Goal: Transaction & Acquisition: Purchase product/service

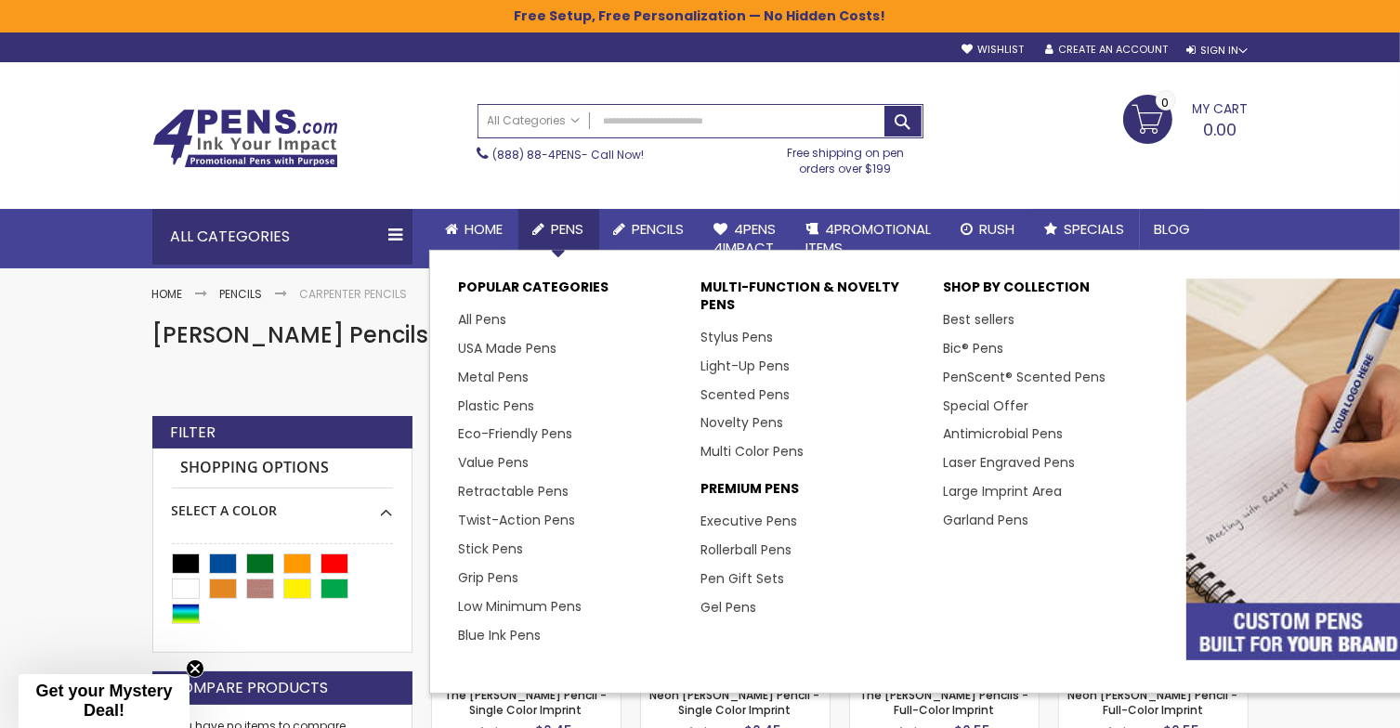
click at [558, 227] on span "Pens" at bounding box center [568, 229] width 33 height 20
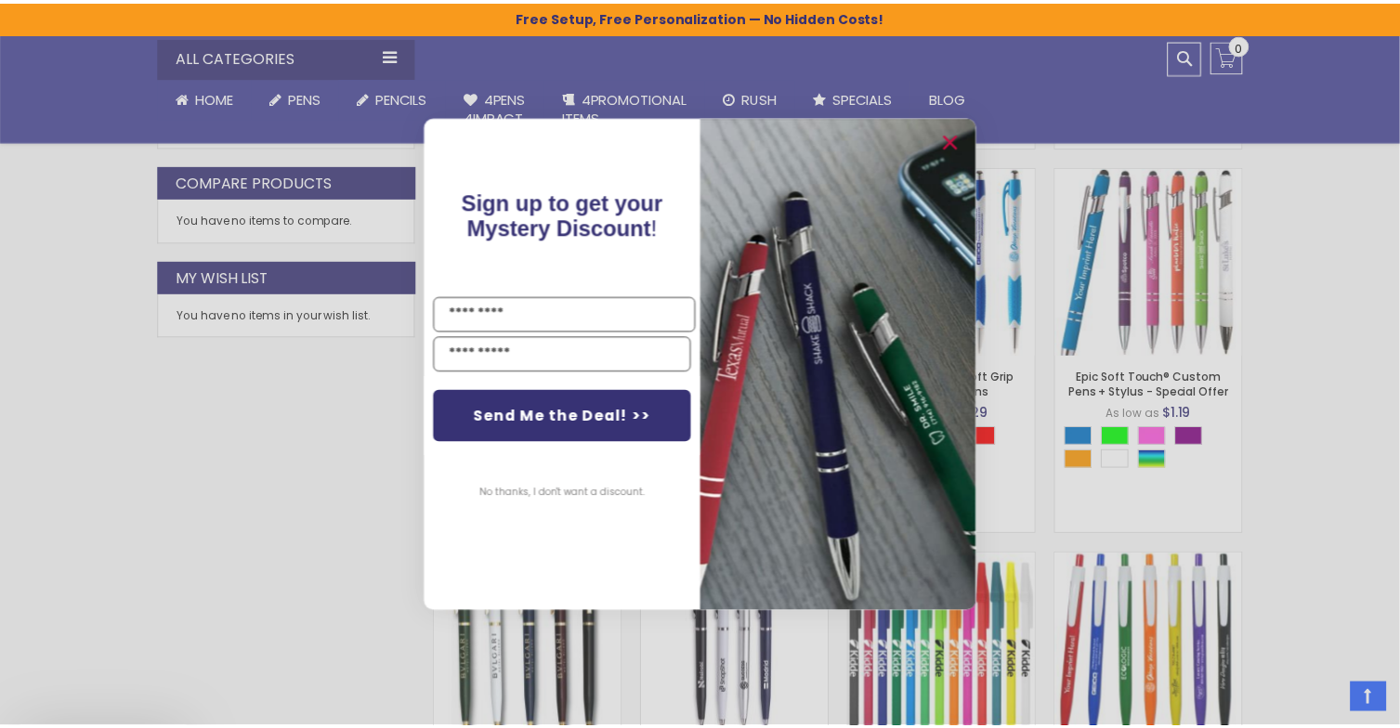
scroll to position [1239, 0]
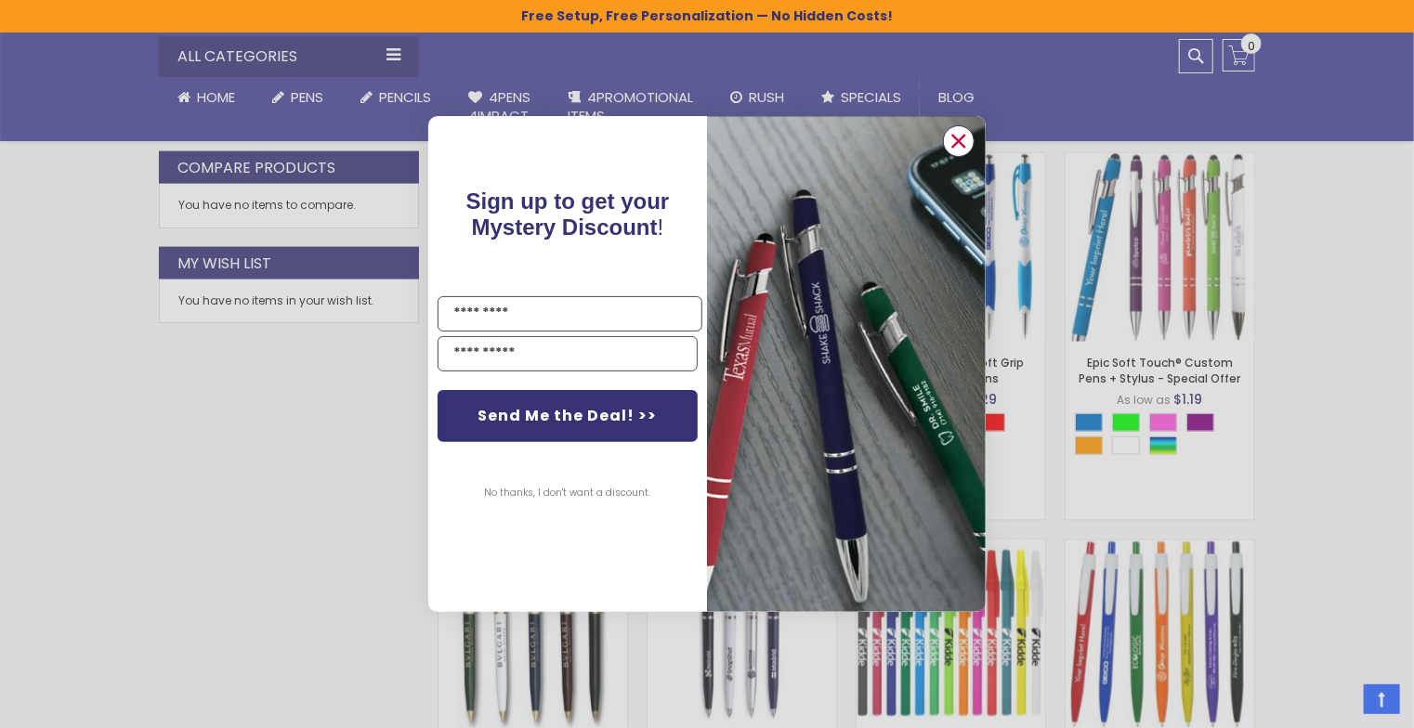
click at [952, 133] on circle "Close dialog" at bounding box center [959, 141] width 28 height 28
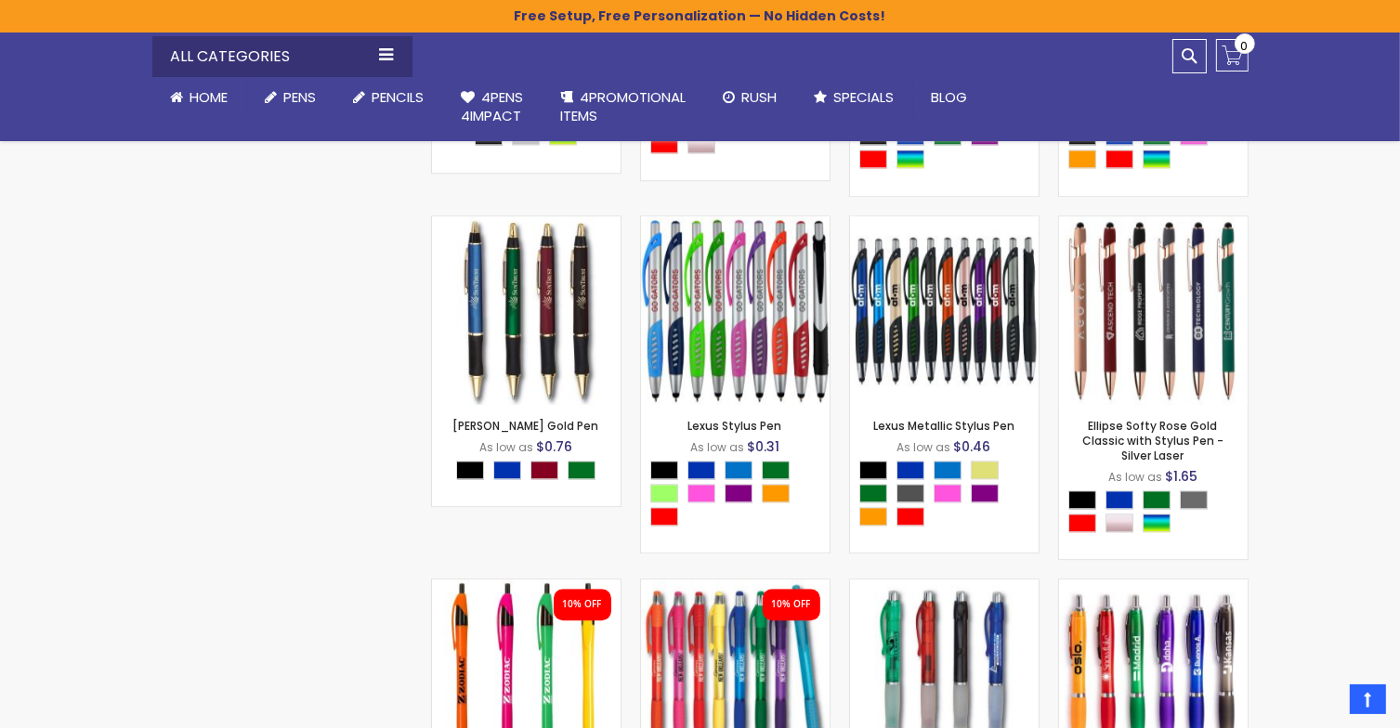
scroll to position [4942, 0]
